Goal: Transaction & Acquisition: Book appointment/travel/reservation

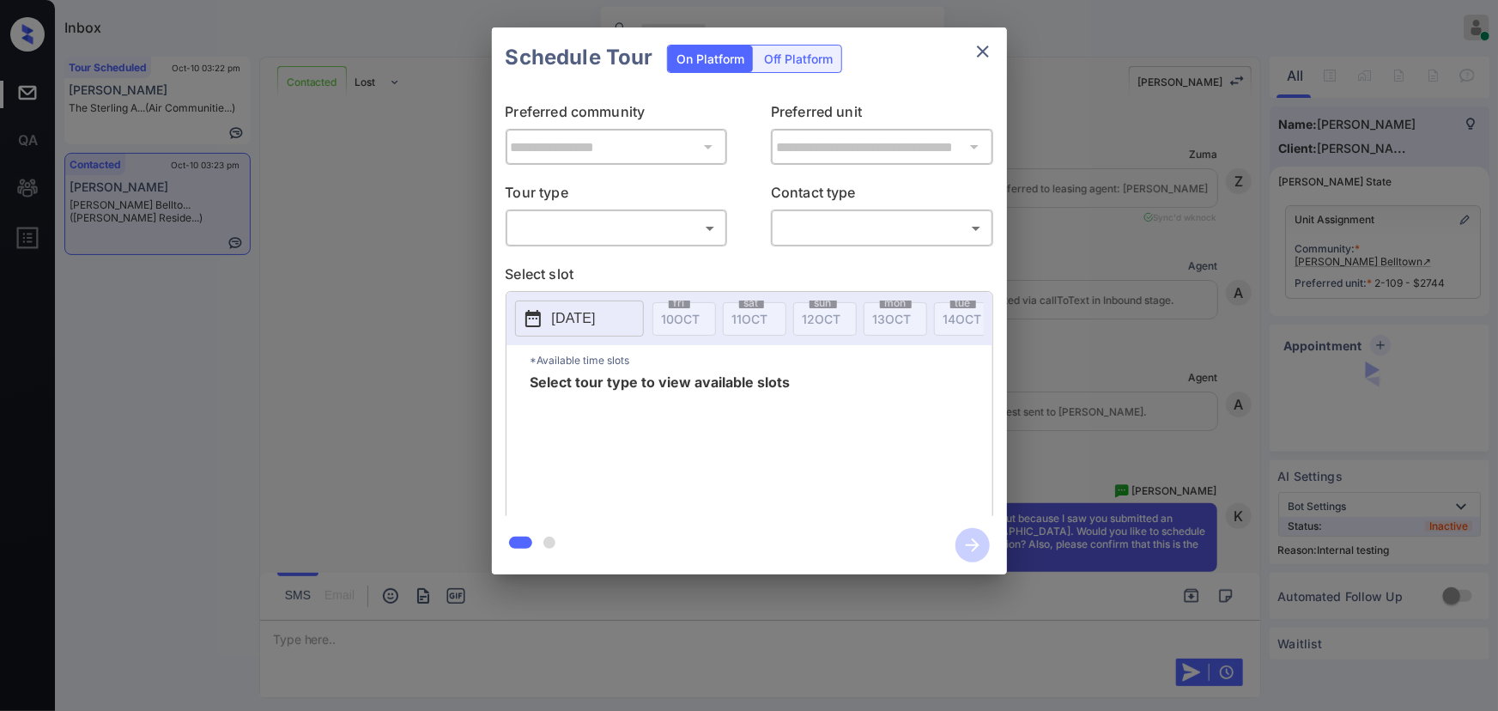
scroll to position [3731, 0]
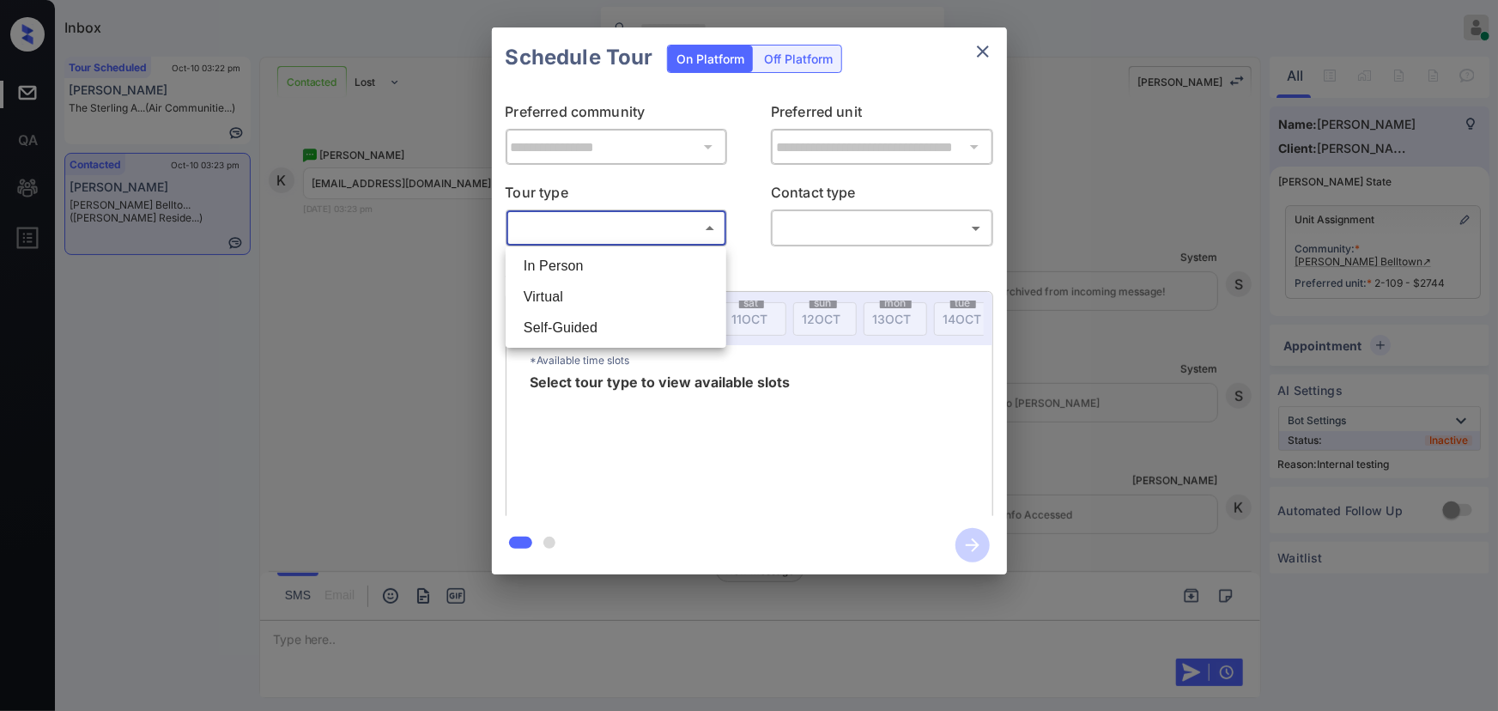
click at [666, 239] on body "Inbox Kenneth Umali Online Set yourself offline Set yourself on break Profile S…" at bounding box center [749, 355] width 1498 height 711
click at [629, 257] on li "In Person" at bounding box center [616, 266] width 212 height 31
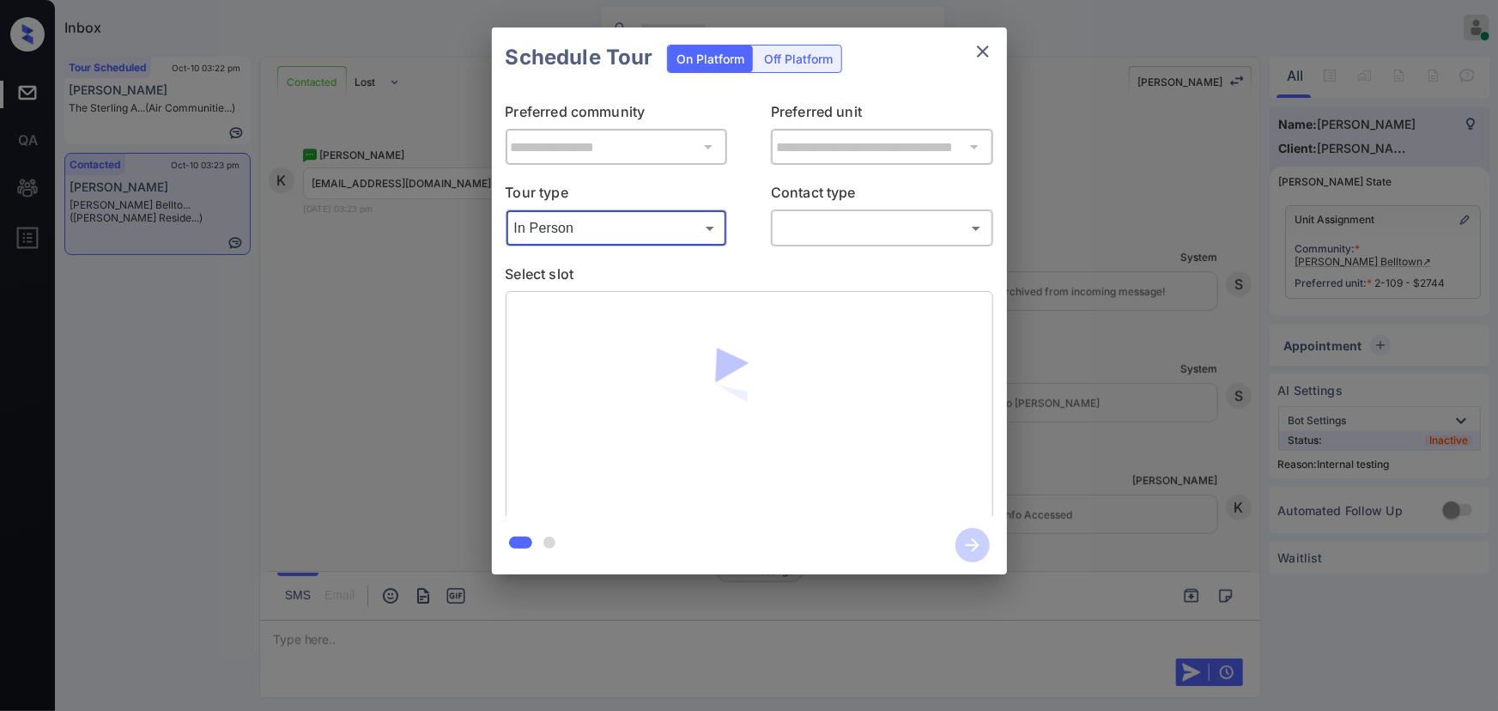
click at [622, 226] on body "Inbox Kenneth Umali Online Set yourself offline Set yourself on break Profile S…" at bounding box center [749, 355] width 1498 height 711
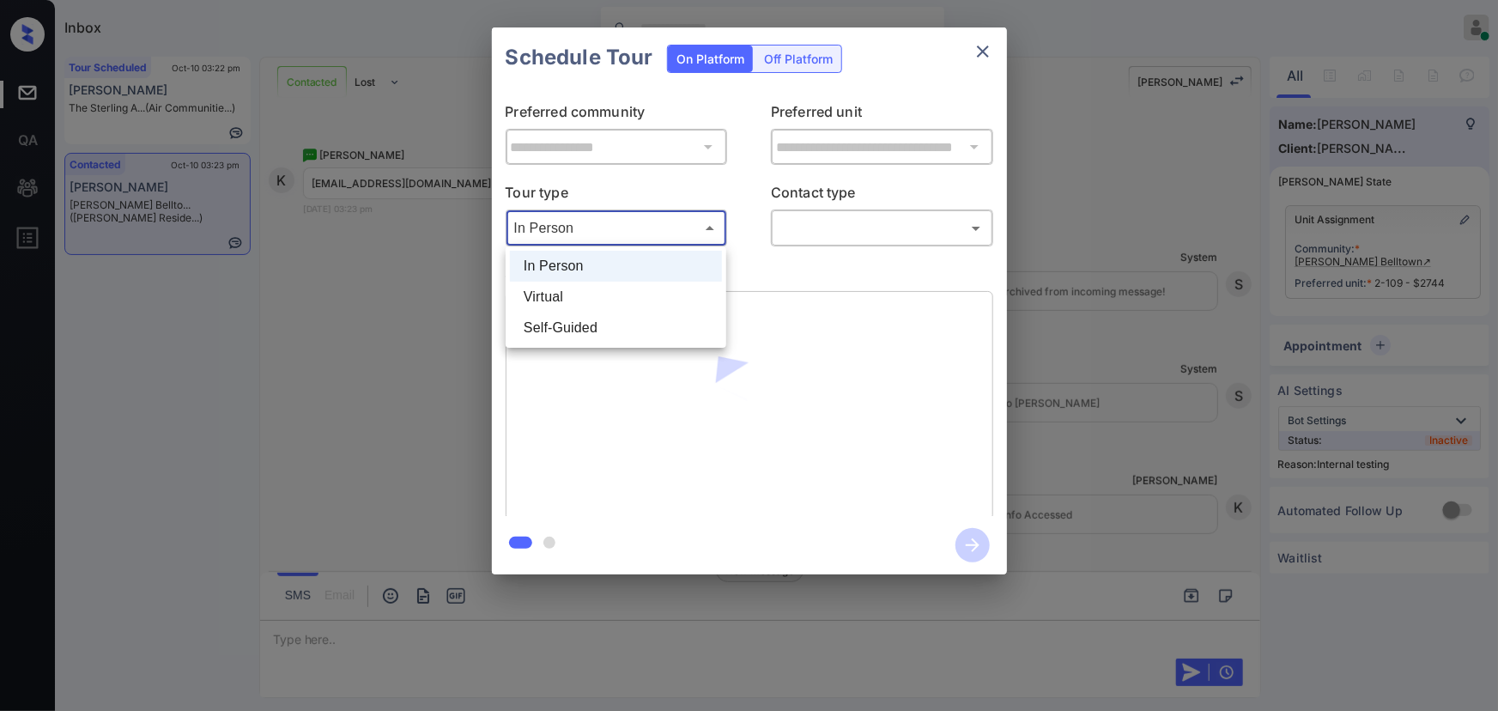
click at [580, 328] on li "Self-Guided" at bounding box center [616, 328] width 212 height 31
type input "**********"
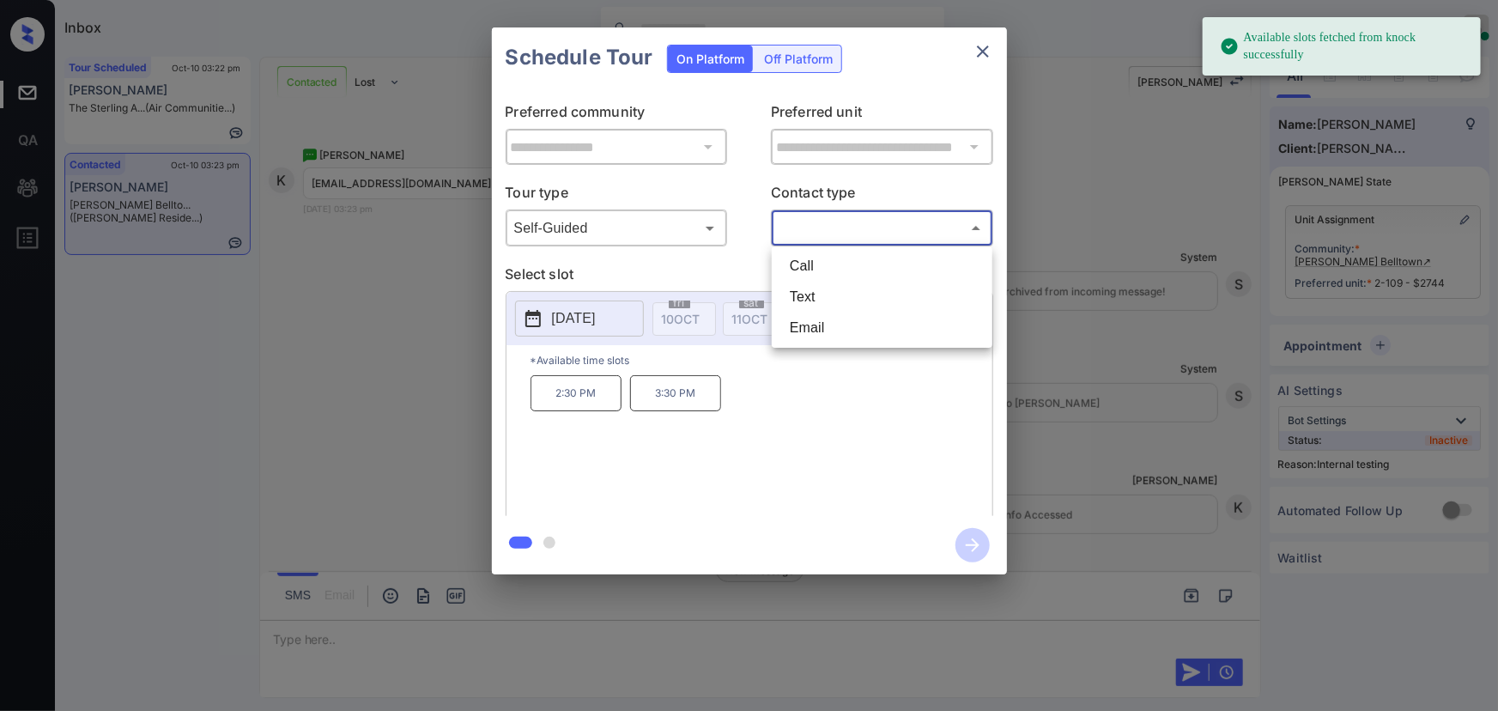
click at [850, 222] on body "Available slots fetched from knock successfully Inbox Kenneth Umali Online Set …" at bounding box center [749, 355] width 1498 height 711
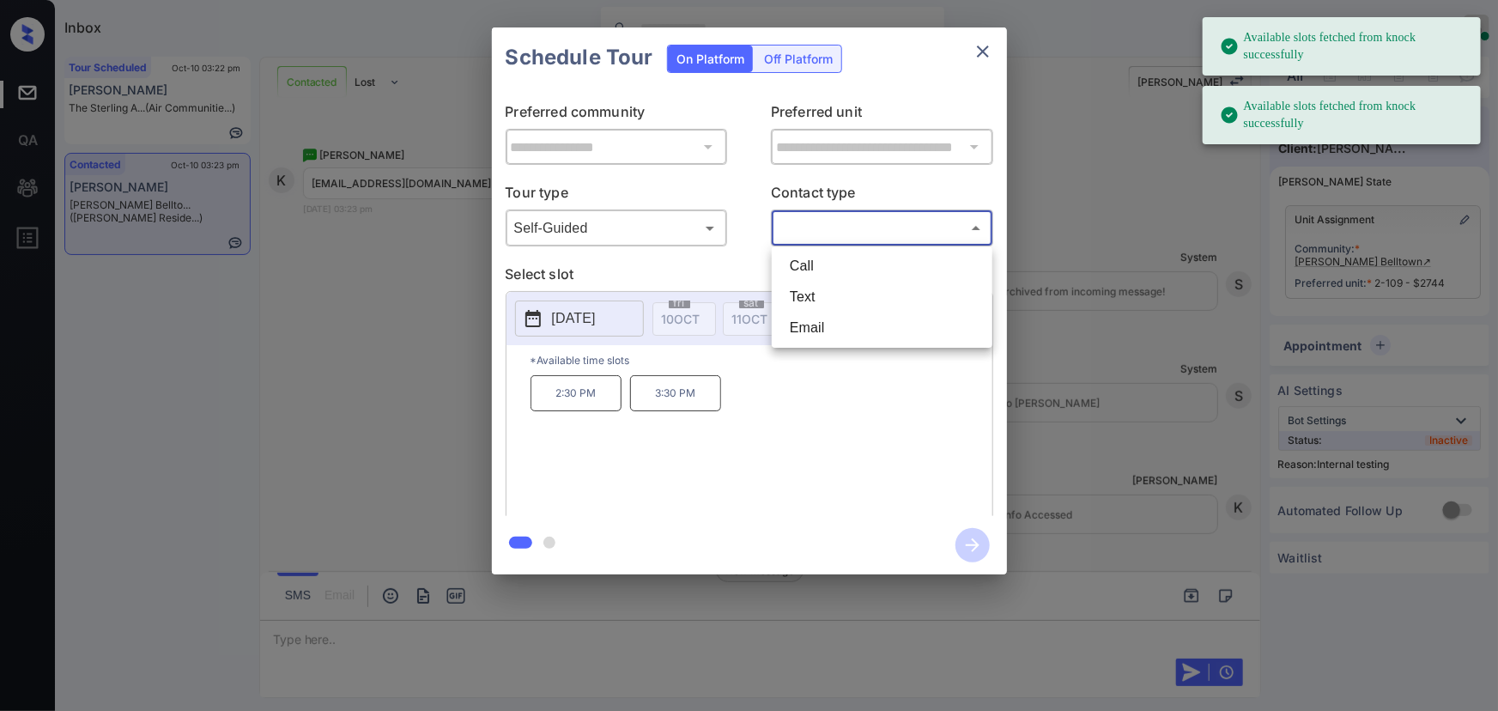
click at [803, 296] on li "Text" at bounding box center [882, 297] width 212 height 31
type input "****"
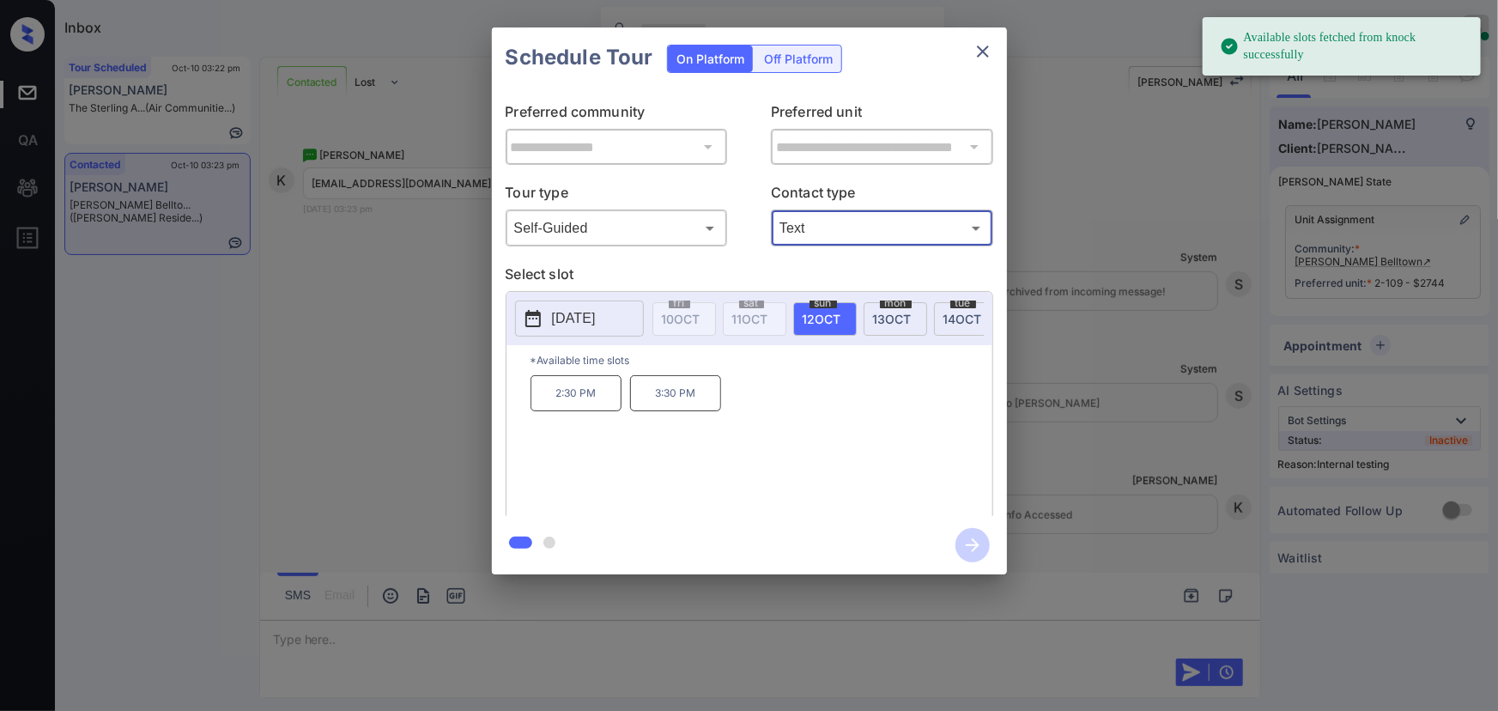
click at [815, 312] on span "12 OCT" at bounding box center [822, 319] width 39 height 15
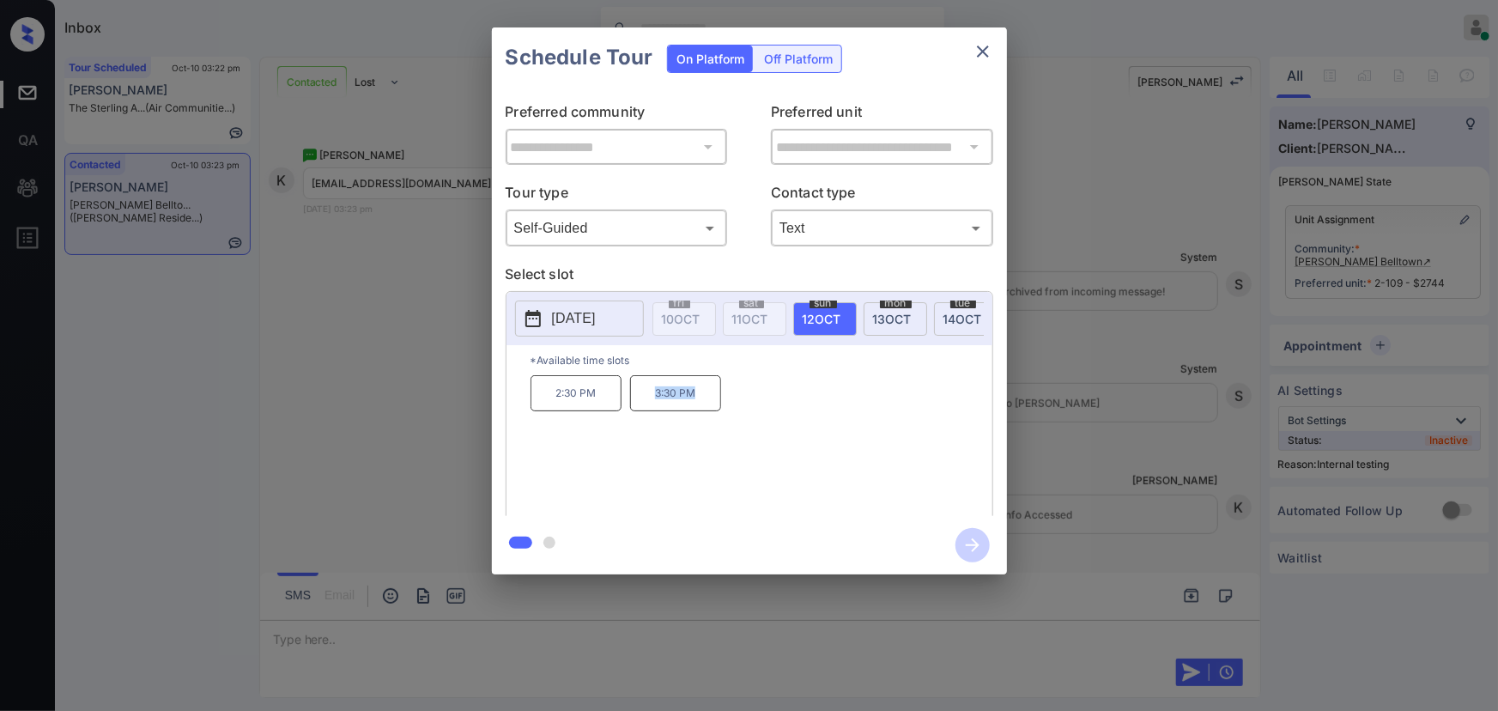
copy p "3:30 PM"
drag, startPoint x: 696, startPoint y: 400, endPoint x: 637, endPoint y: 398, distance: 59.3
click at [637, 398] on p "3:30 PM" at bounding box center [675, 393] width 91 height 36
click at [982, 48] on icon "close" at bounding box center [983, 51] width 21 height 21
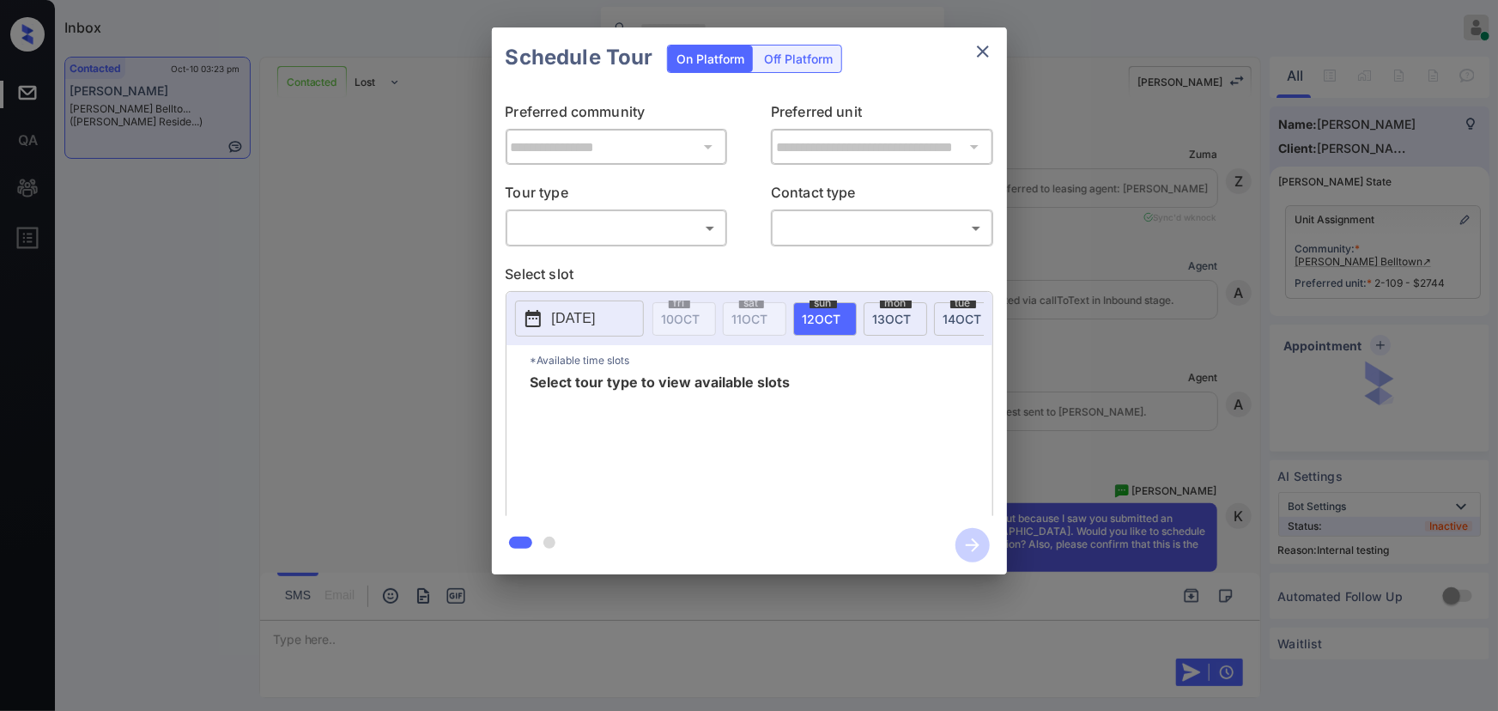
scroll to position [3975, 0]
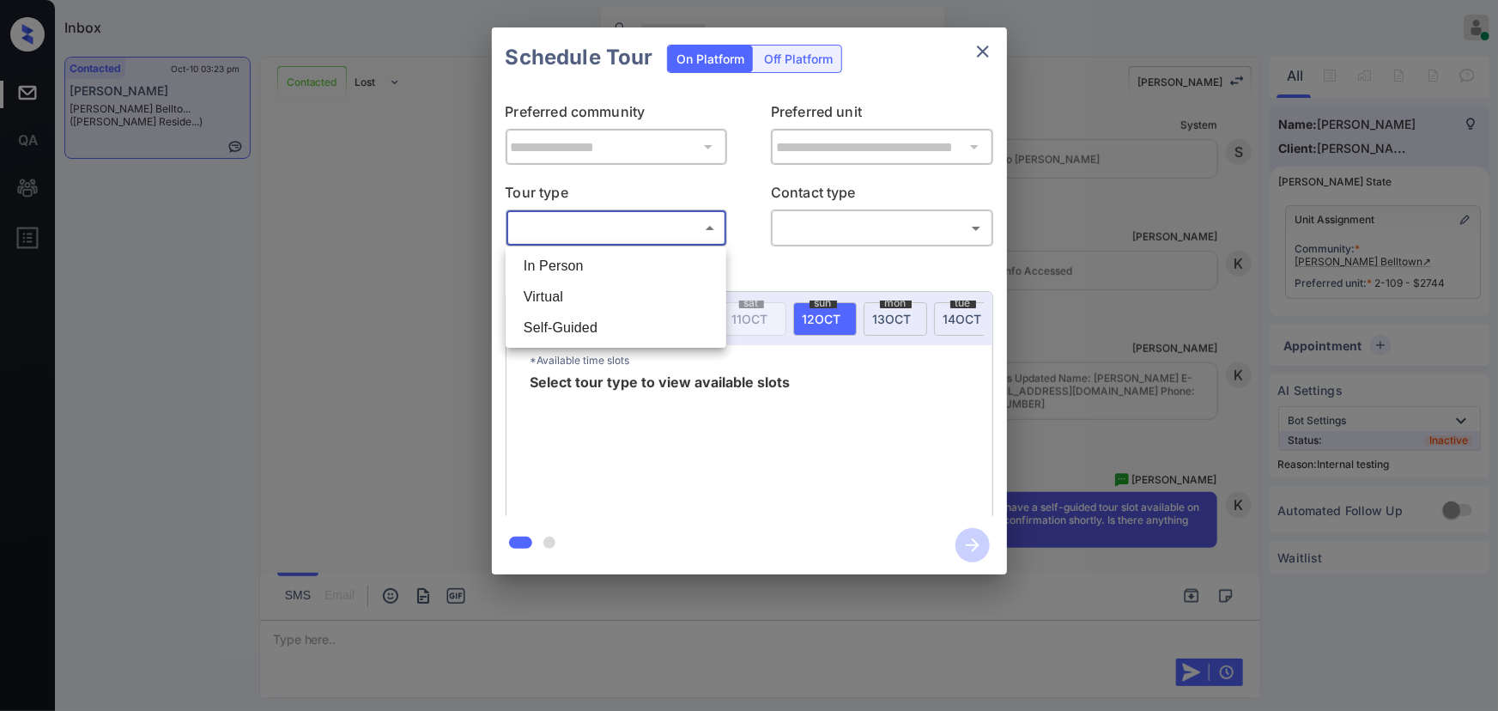
click at [635, 233] on body "Inbox [PERSON_NAME] Online Set yourself offline Set yourself on break Profile S…" at bounding box center [749, 355] width 1498 height 711
click at [589, 258] on li "In Person" at bounding box center [616, 266] width 212 height 31
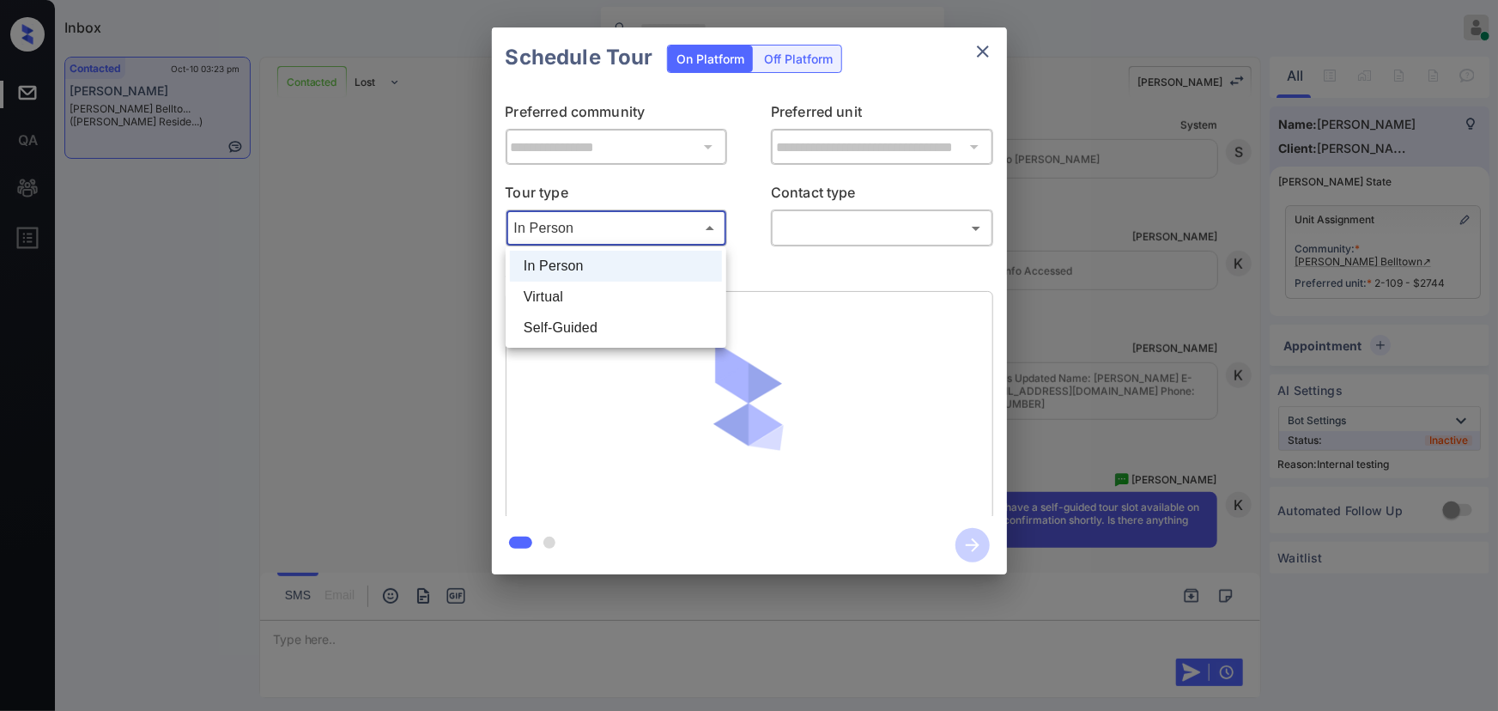
click at [648, 234] on body "Inbox [PERSON_NAME] Online Set yourself offline Set yourself on break Profile S…" at bounding box center [749, 355] width 1498 height 711
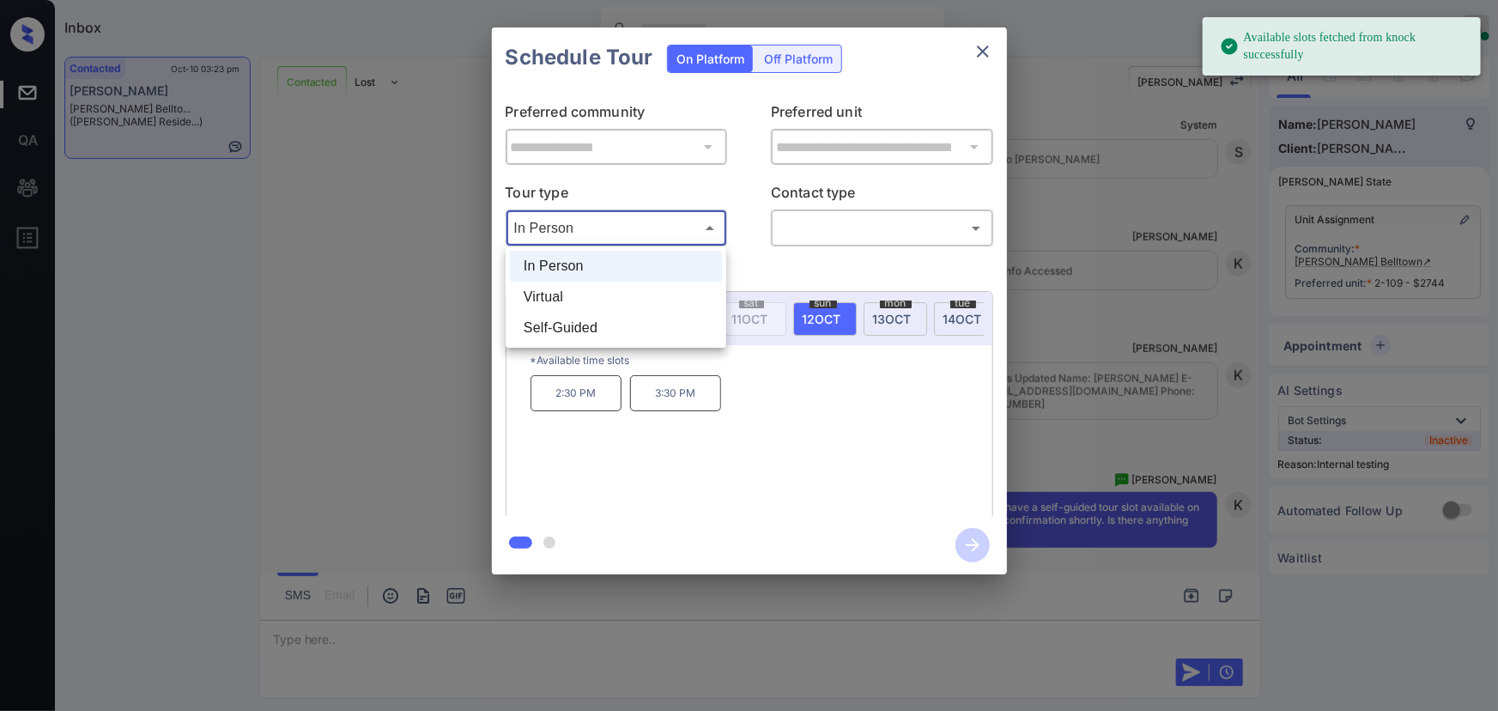
click at [581, 331] on li "Self-Guided" at bounding box center [616, 328] width 212 height 31
type input "**********"
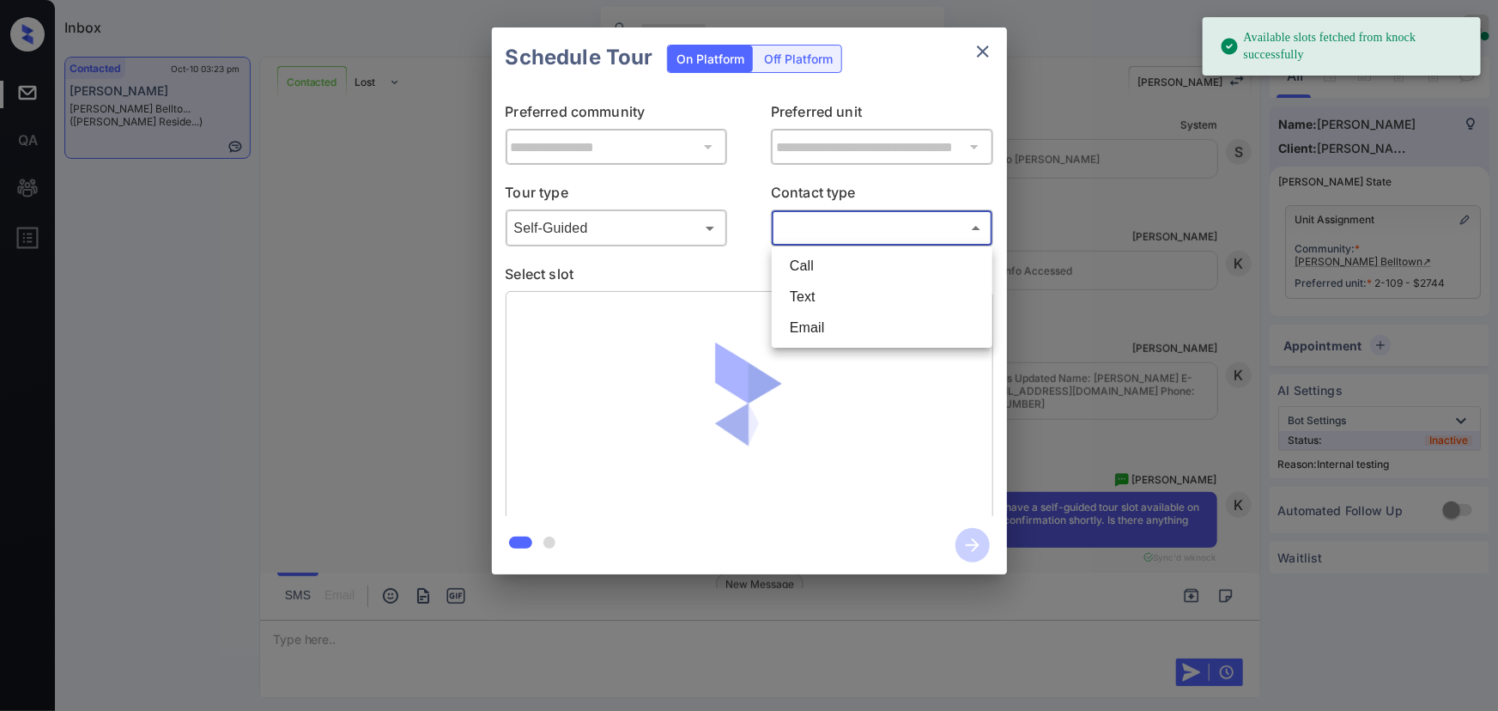
click at [815, 235] on body "Available slots fetched from knock successfully Inbox [PERSON_NAME] Online Set …" at bounding box center [749, 355] width 1498 height 711
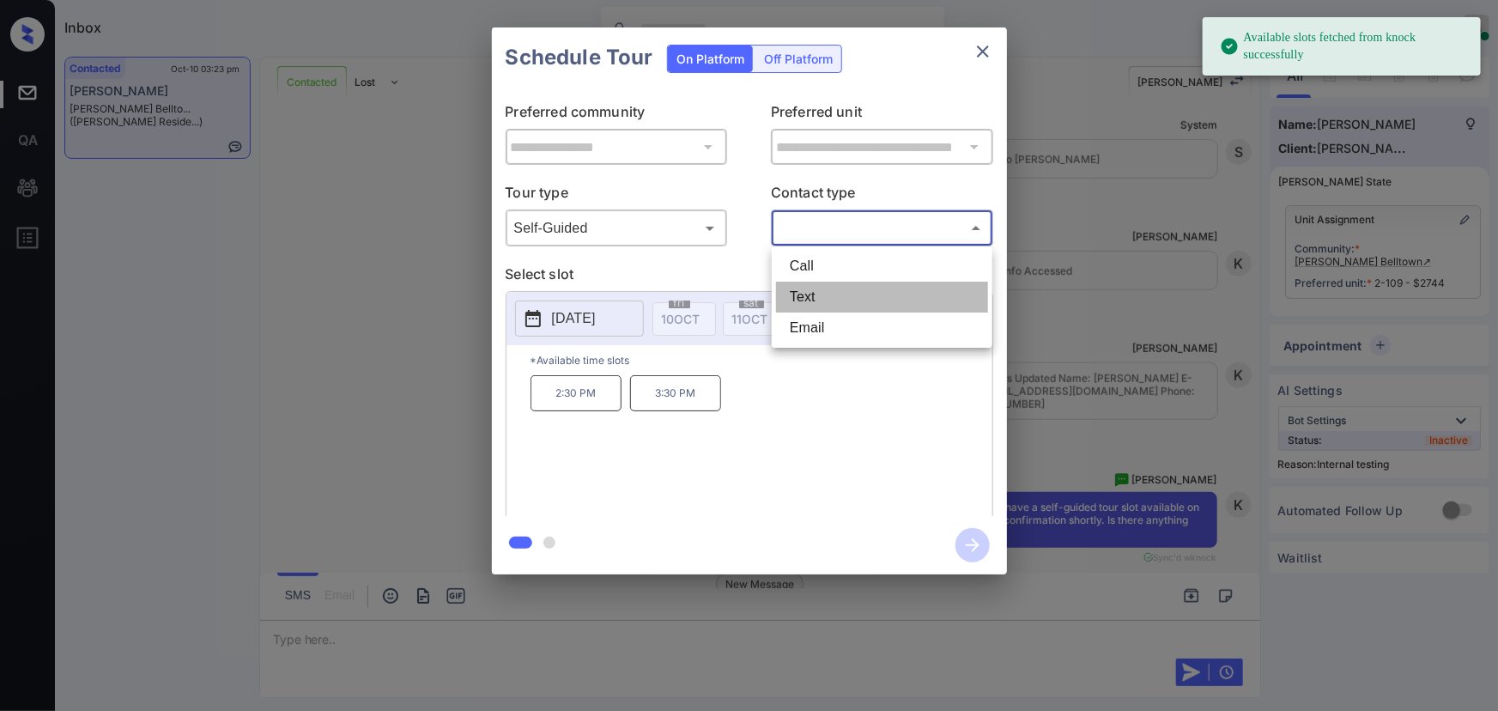
click at [809, 295] on li "Text" at bounding box center [882, 297] width 212 height 31
type input "****"
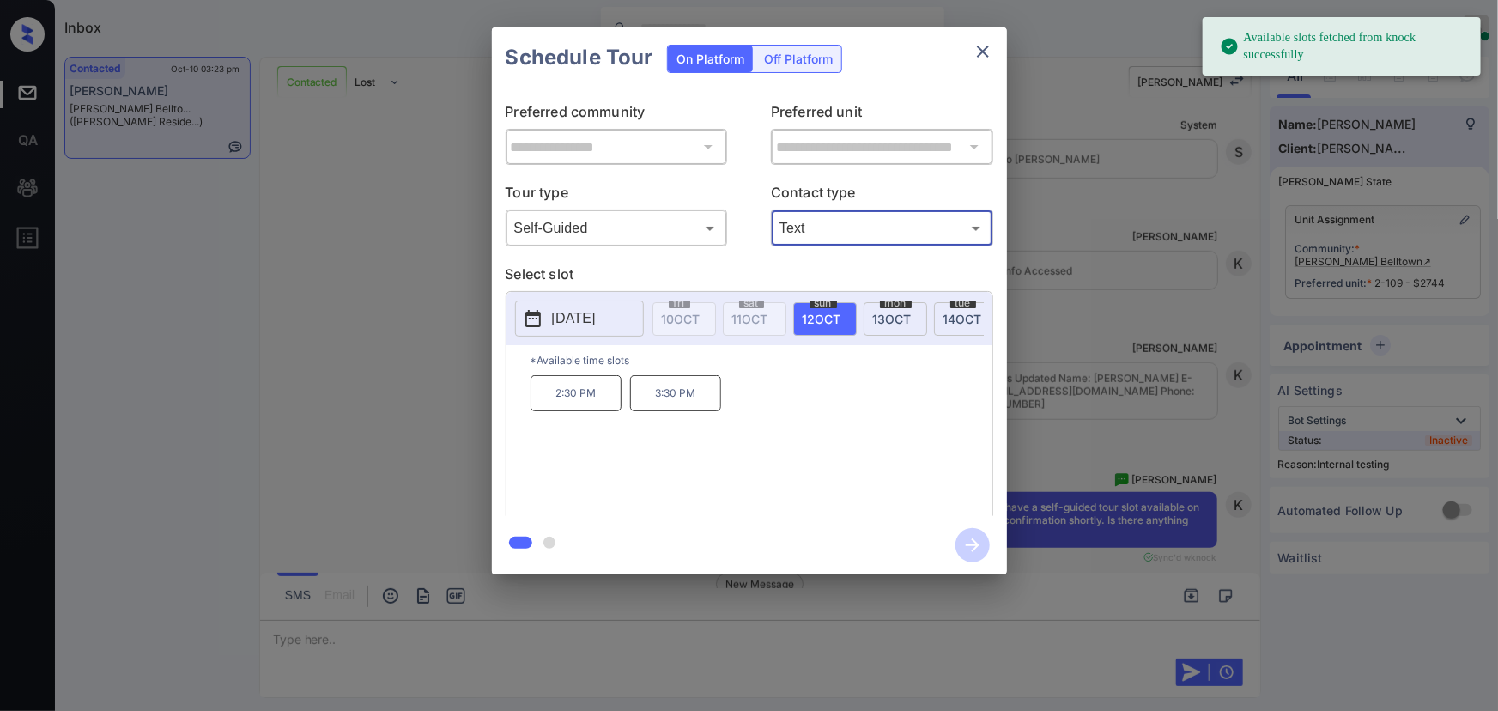
click at [848, 303] on div "[DATE]" at bounding box center [825, 318] width 64 height 33
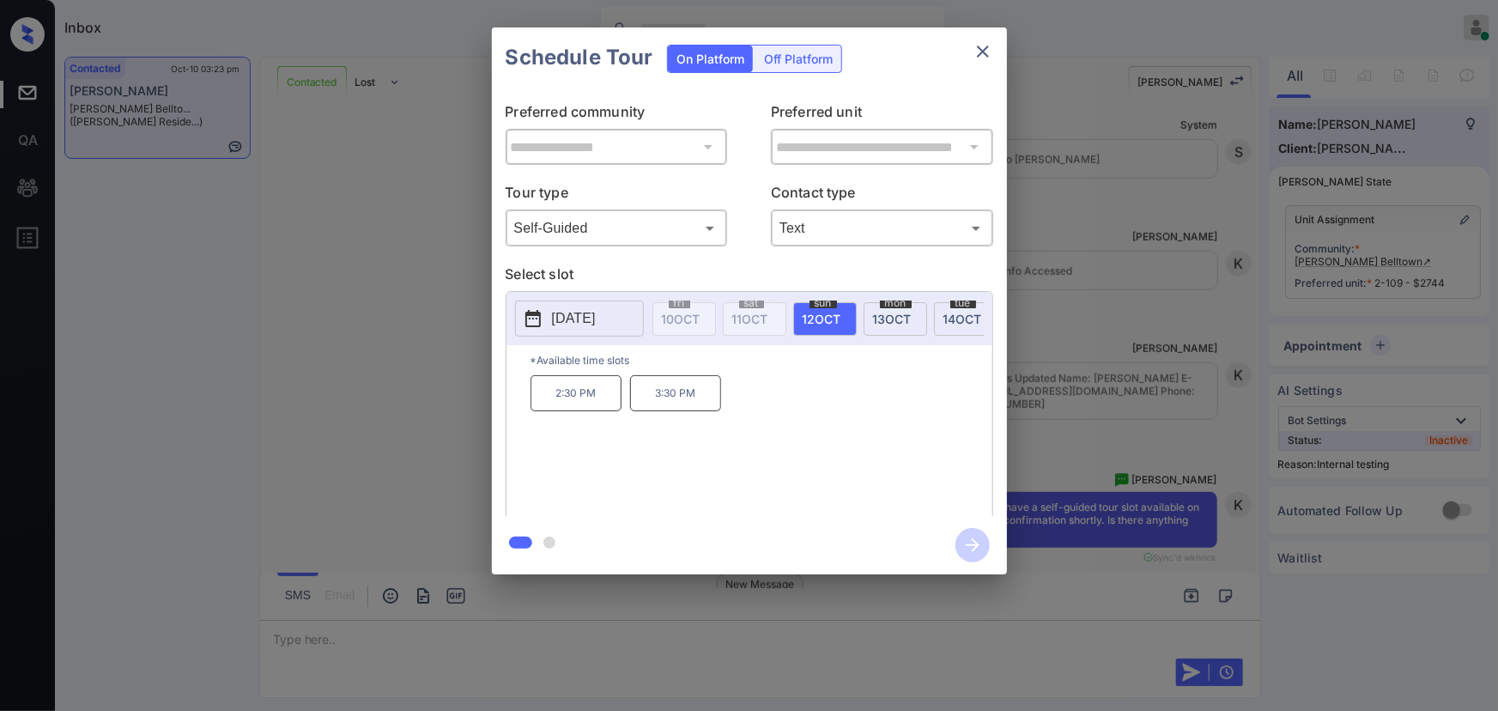
click at [679, 406] on p "3:30 PM" at bounding box center [675, 393] width 91 height 36
click at [1147, 440] on div "**********" at bounding box center [749, 301] width 1498 height 602
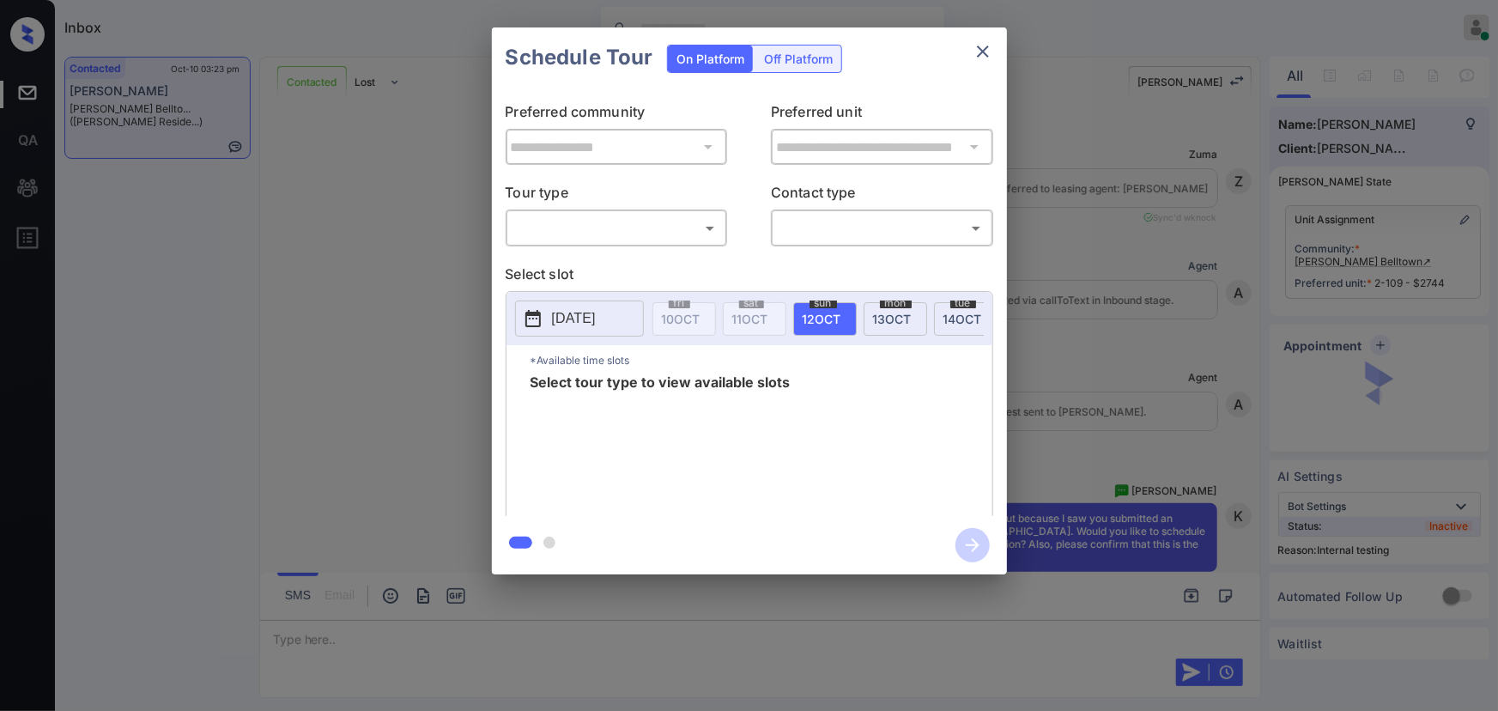
scroll to position [4087, 0]
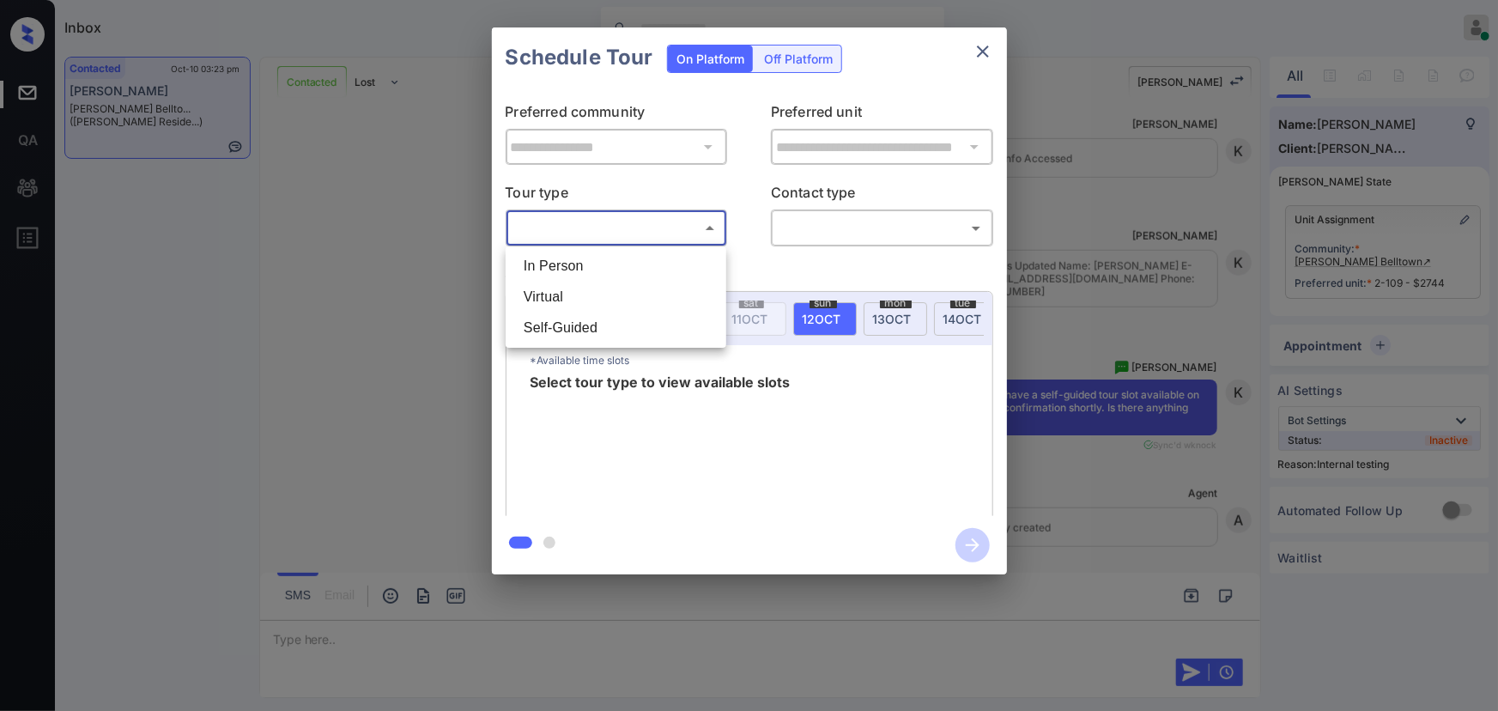
click at [616, 225] on body "Inbox [PERSON_NAME] Online Set yourself offline Set yourself on break Profile S…" at bounding box center [749, 355] width 1498 height 711
click at [567, 329] on li "Self-Guided" at bounding box center [616, 328] width 212 height 31
type input "**********"
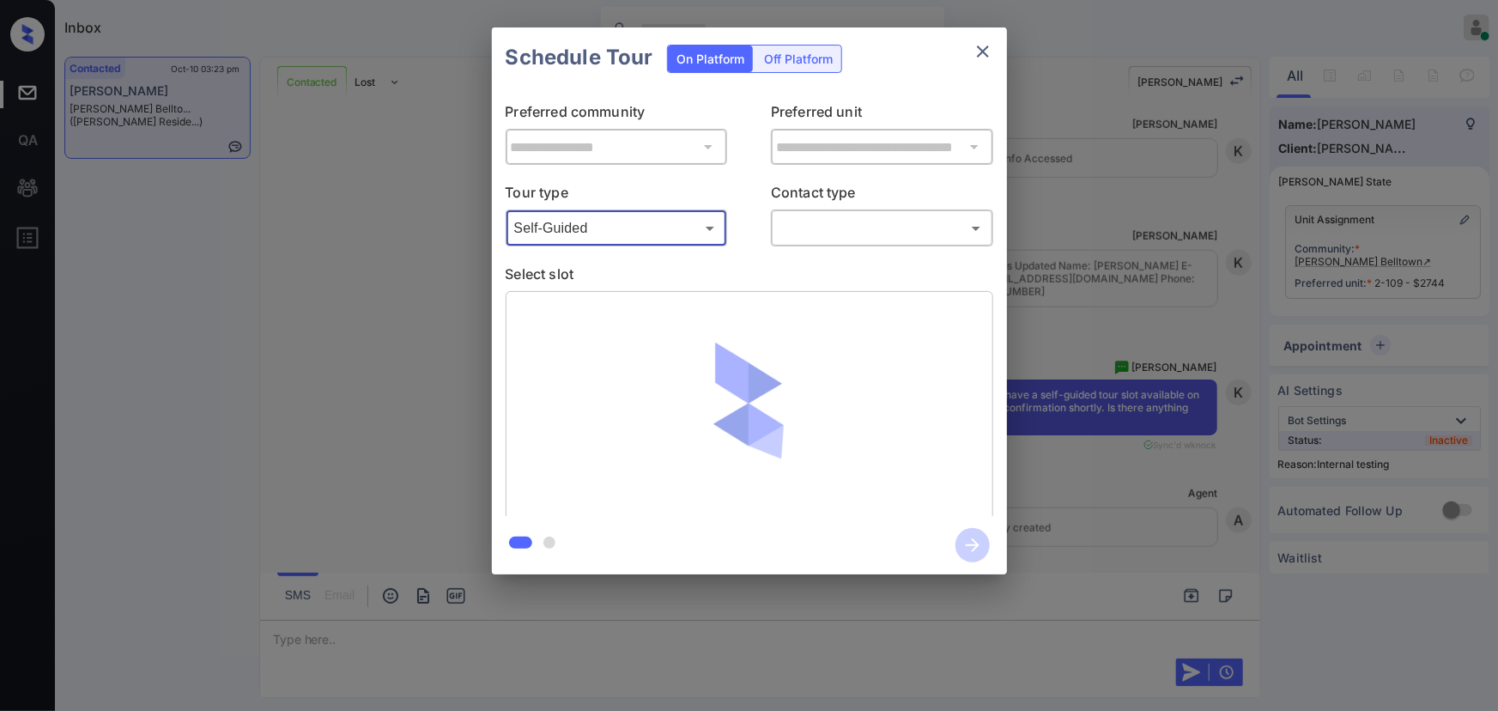
click at [819, 217] on body "Inbox [PERSON_NAME] Online Set yourself offline Set yourself on break Profile S…" at bounding box center [749, 355] width 1498 height 711
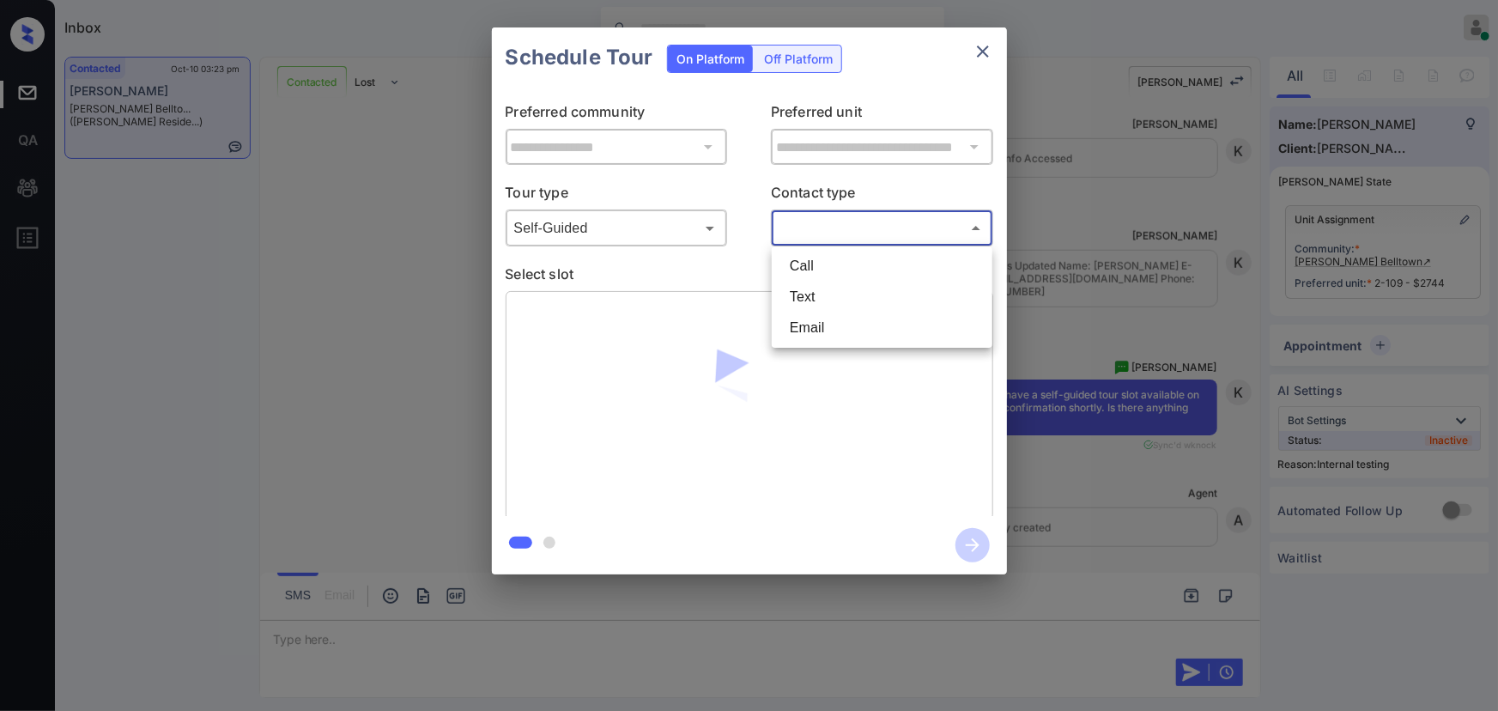
click at [816, 291] on li "Text" at bounding box center [882, 297] width 212 height 31
type input "****"
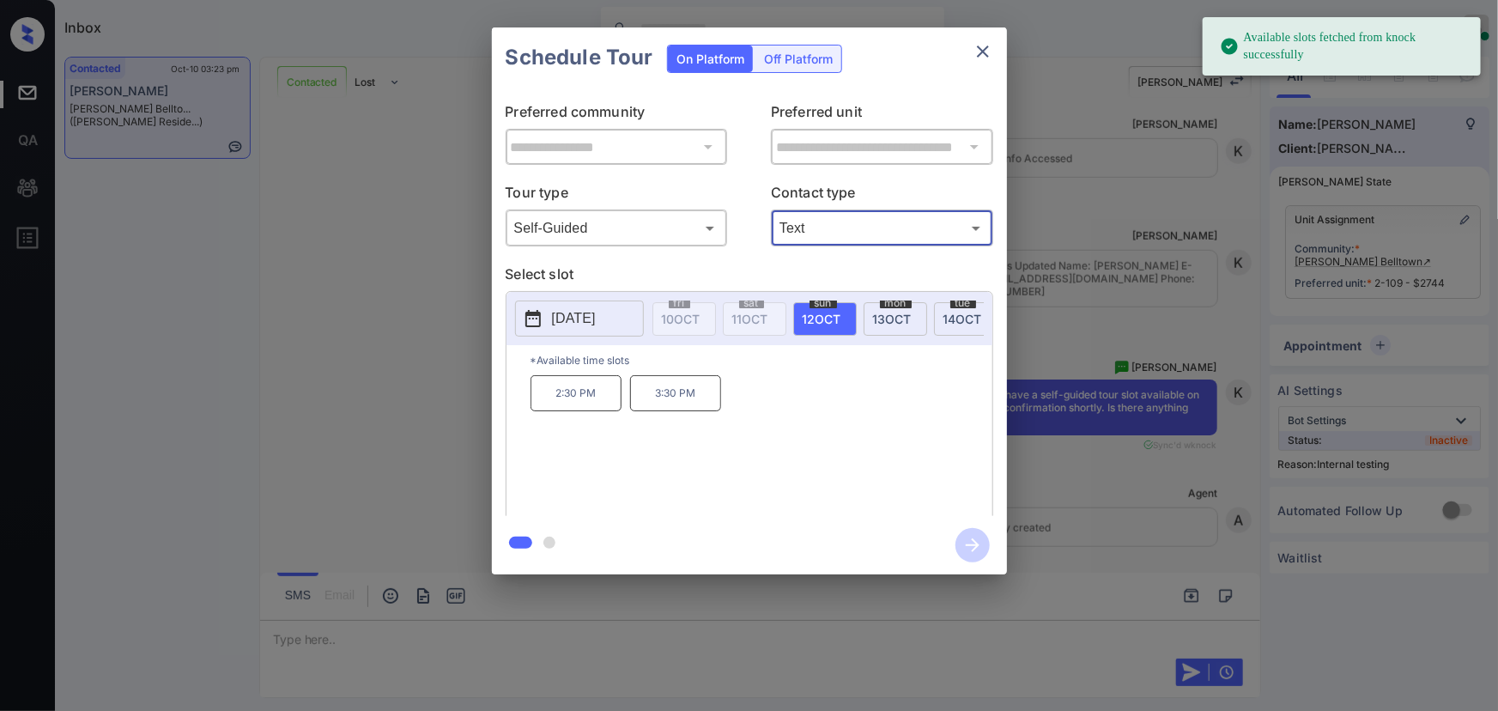
click at [817, 315] on span "12 OCT" at bounding box center [822, 319] width 39 height 15
click at [687, 402] on p "3:30 PM" at bounding box center [675, 393] width 91 height 36
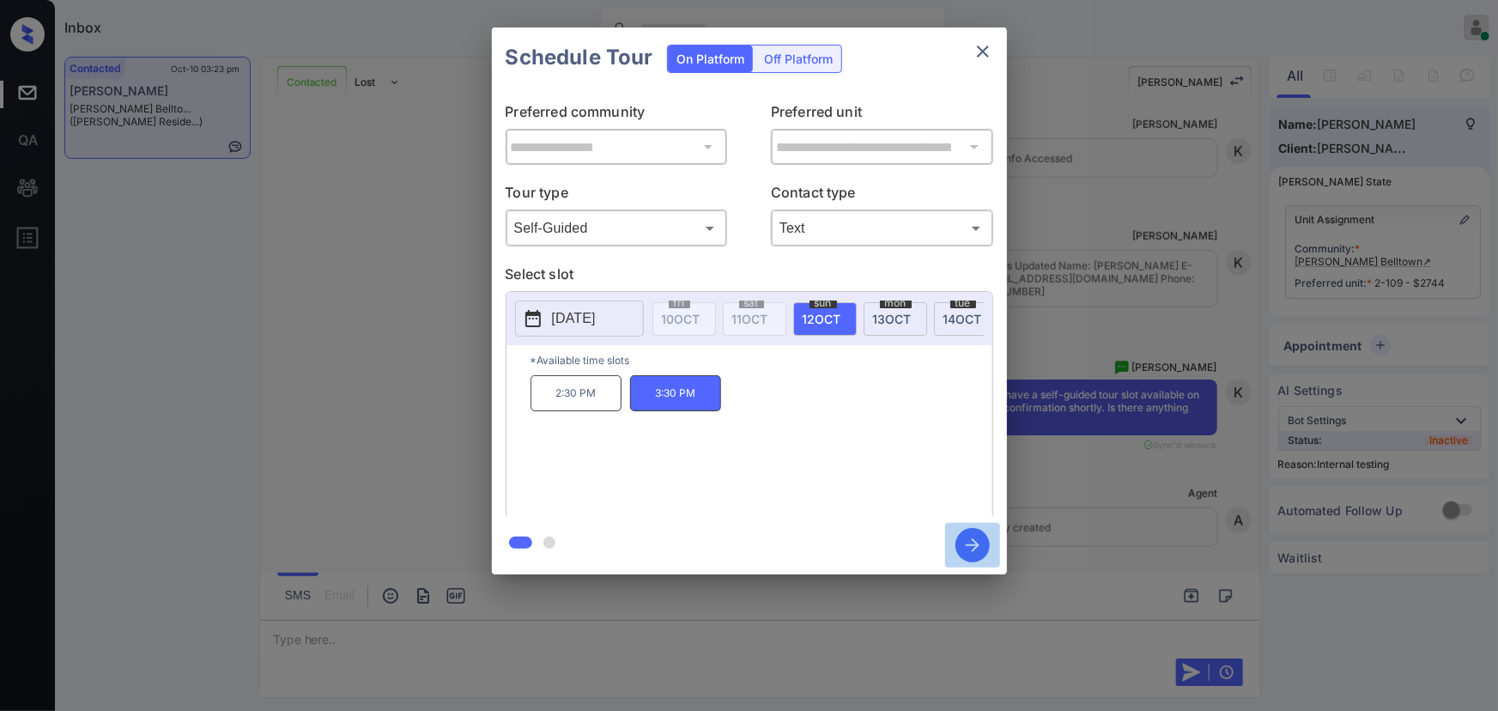
click at [976, 547] on icon "button" at bounding box center [973, 545] width 14 height 14
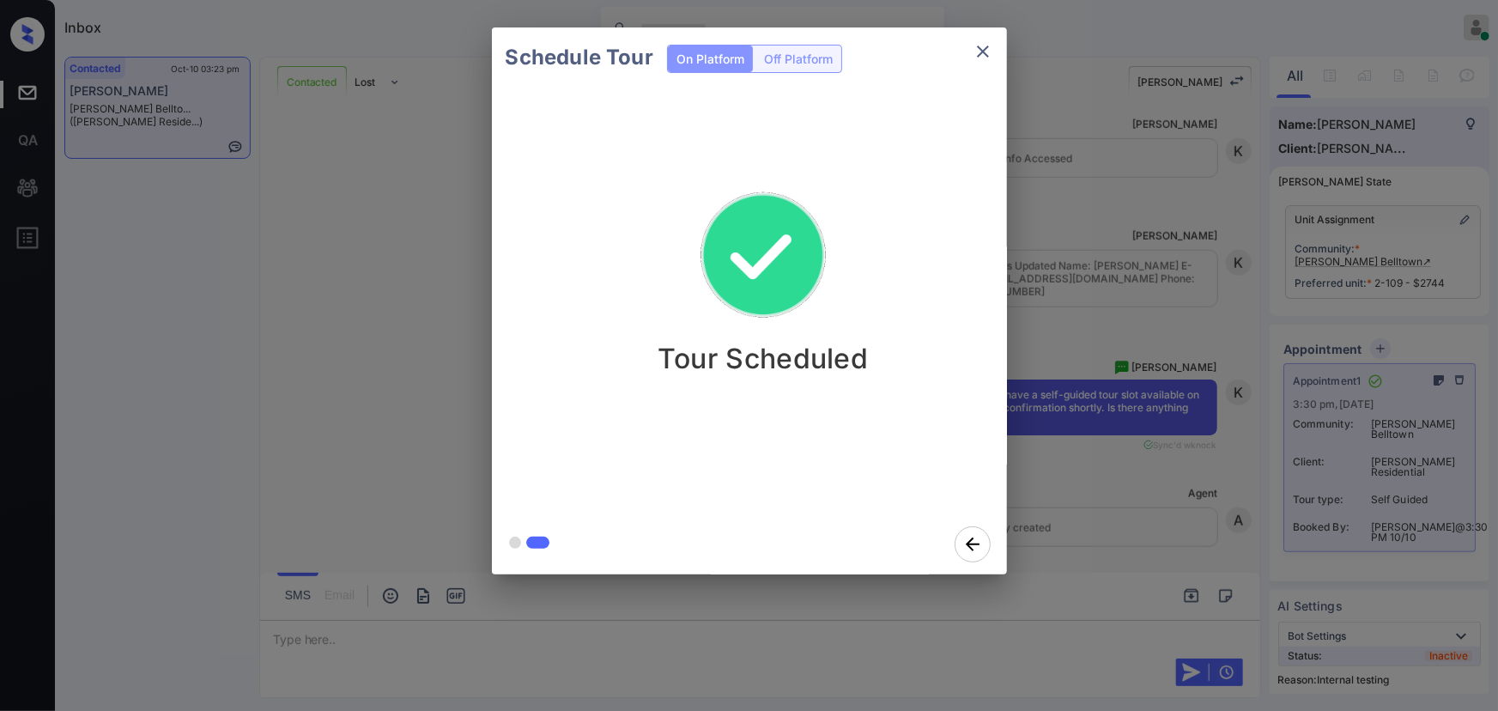
click at [987, 45] on icon "close" at bounding box center [983, 51] width 21 height 21
